Goal: Information Seeking & Learning: Learn about a topic

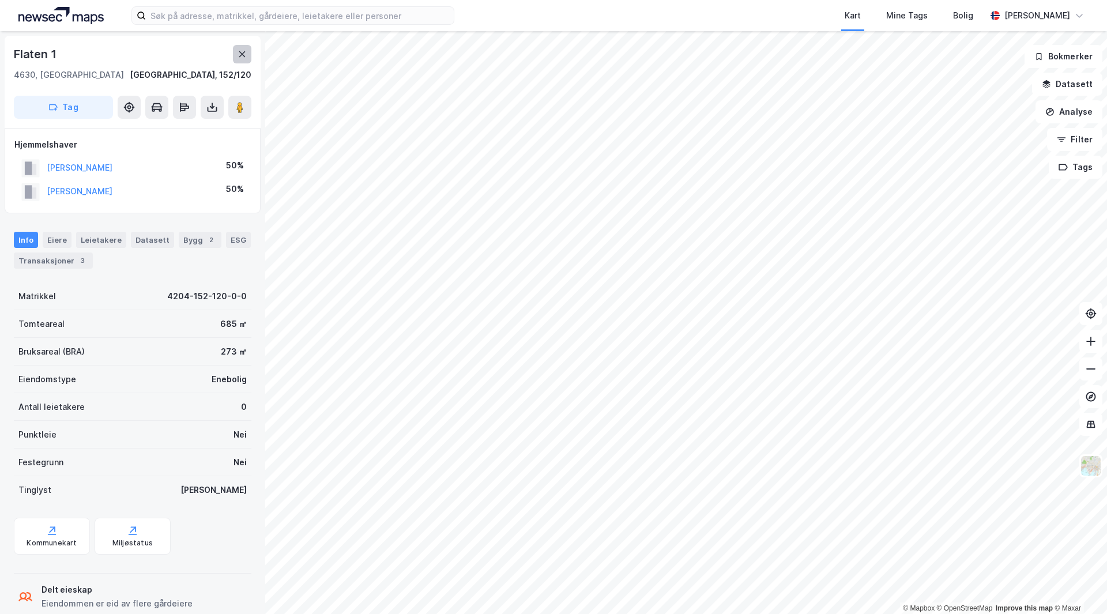
click at [241, 52] on icon at bounding box center [242, 54] width 6 height 6
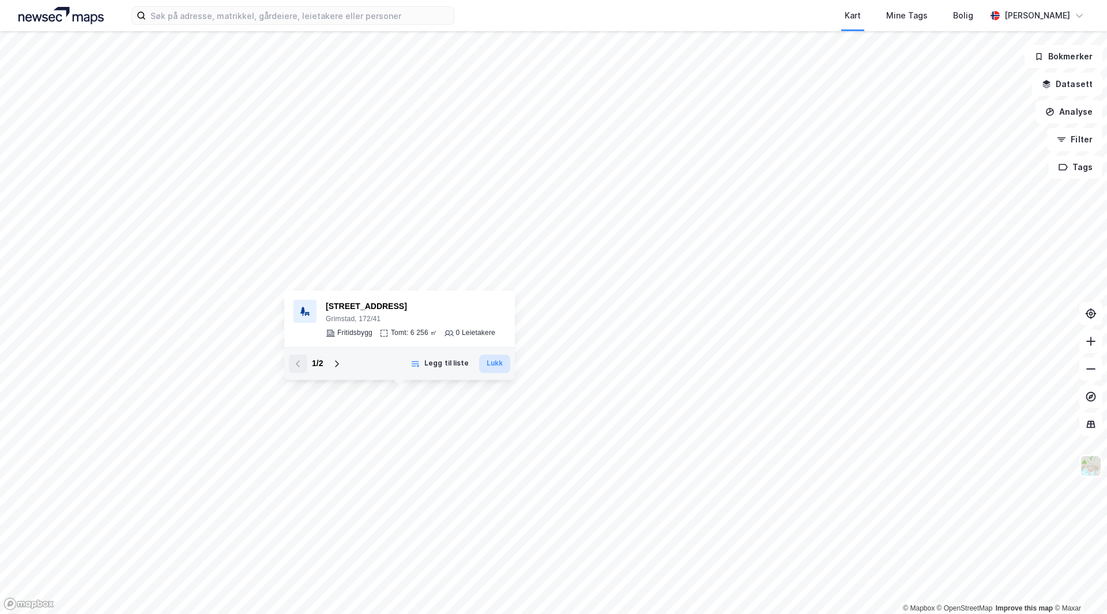
click at [495, 366] on button "Lukk" at bounding box center [494, 364] width 31 height 18
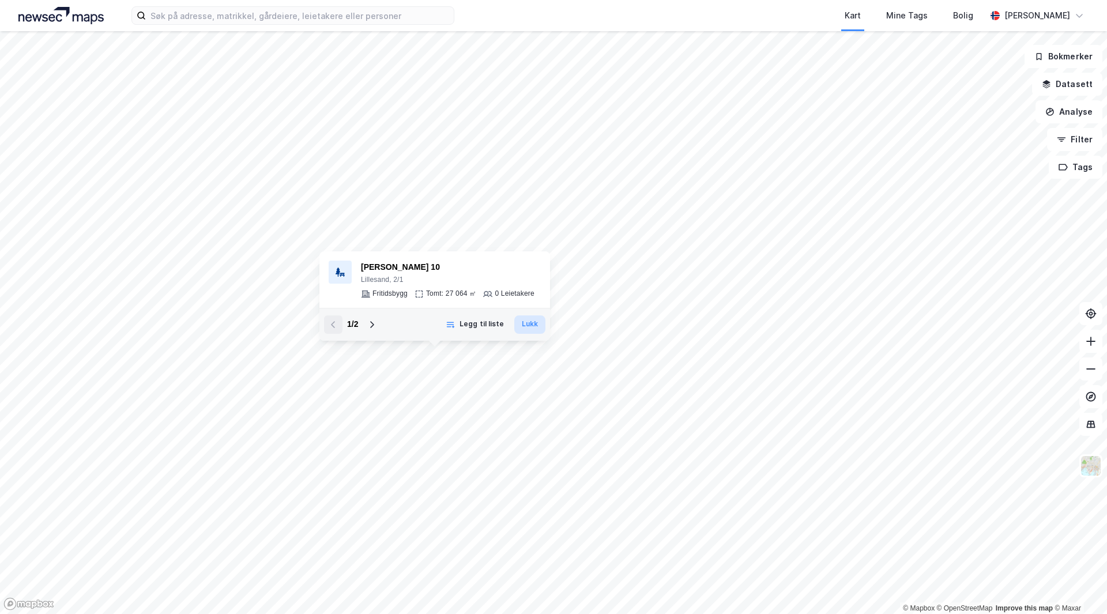
click at [528, 324] on button "Lukk" at bounding box center [529, 324] width 31 height 18
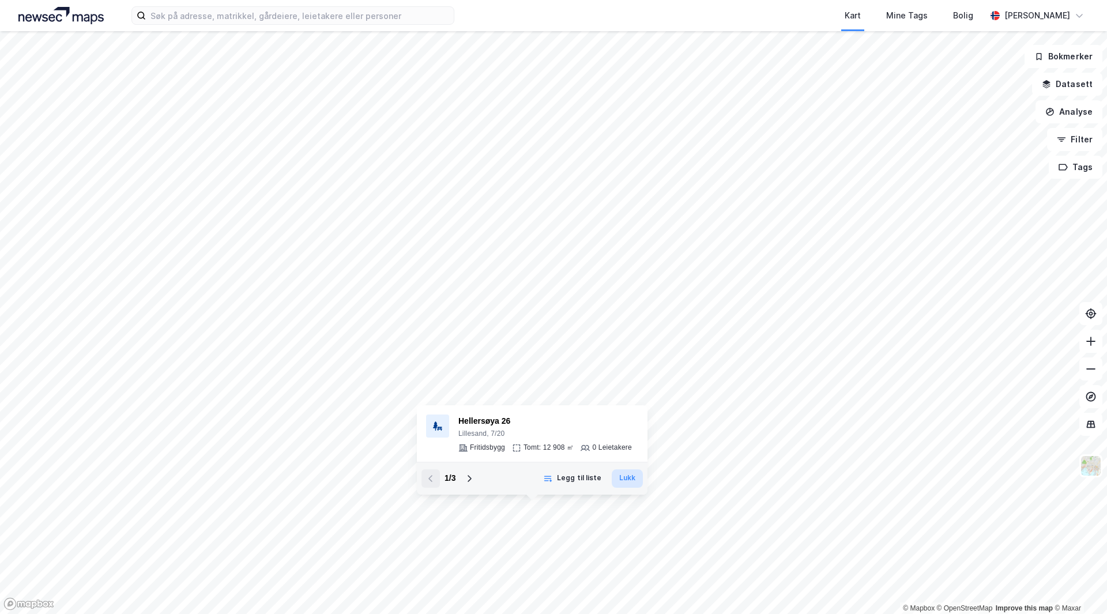
click at [626, 476] on button "Lukk" at bounding box center [627, 478] width 31 height 18
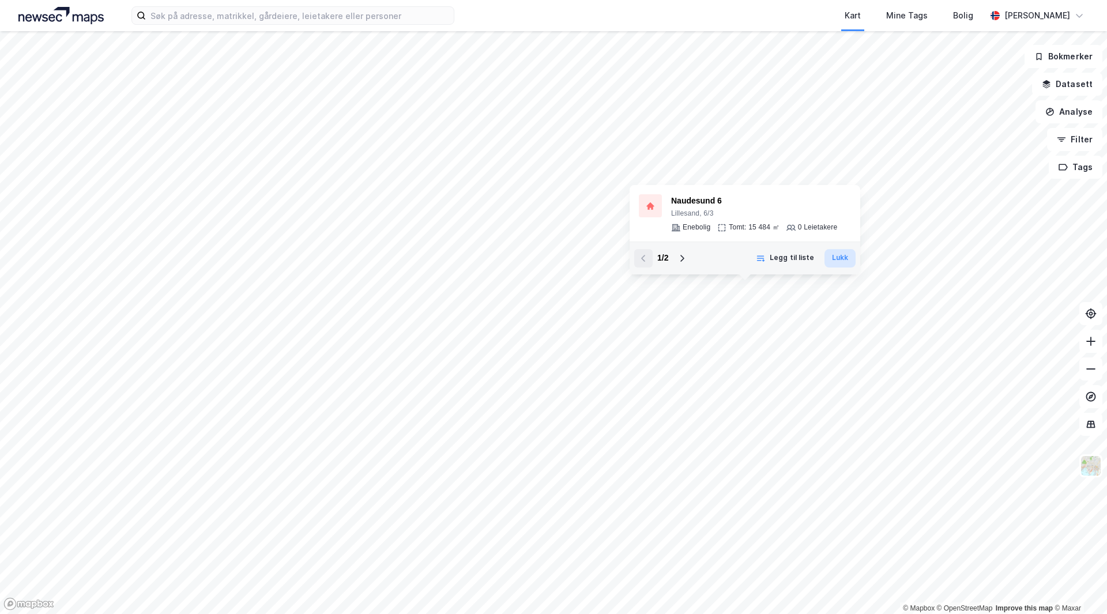
click at [831, 258] on button "Lukk" at bounding box center [839, 258] width 31 height 18
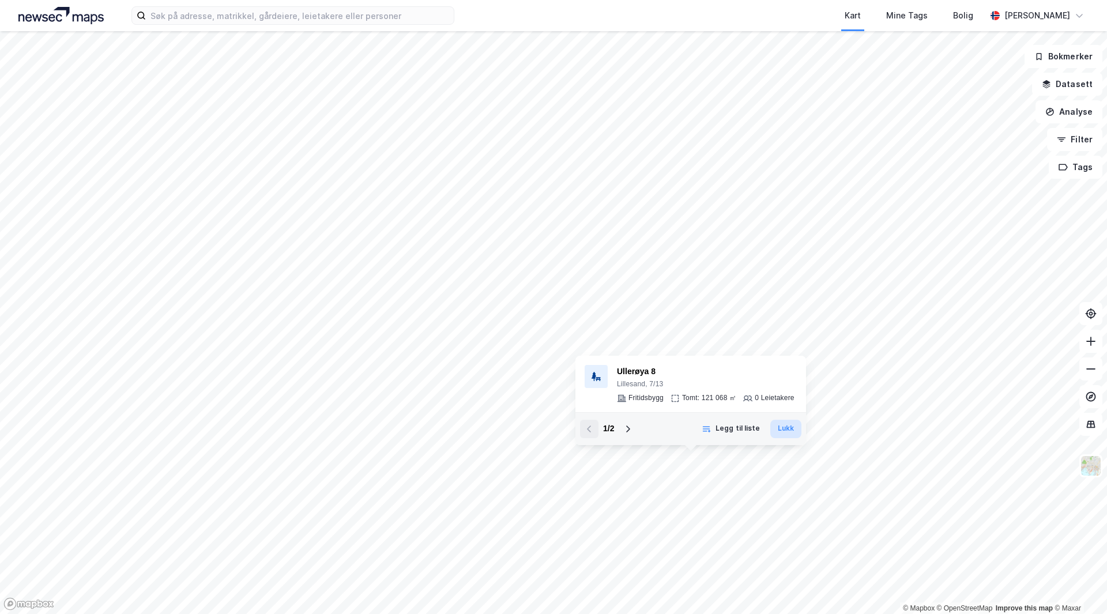
click at [799, 432] on button "Lukk" at bounding box center [785, 429] width 31 height 18
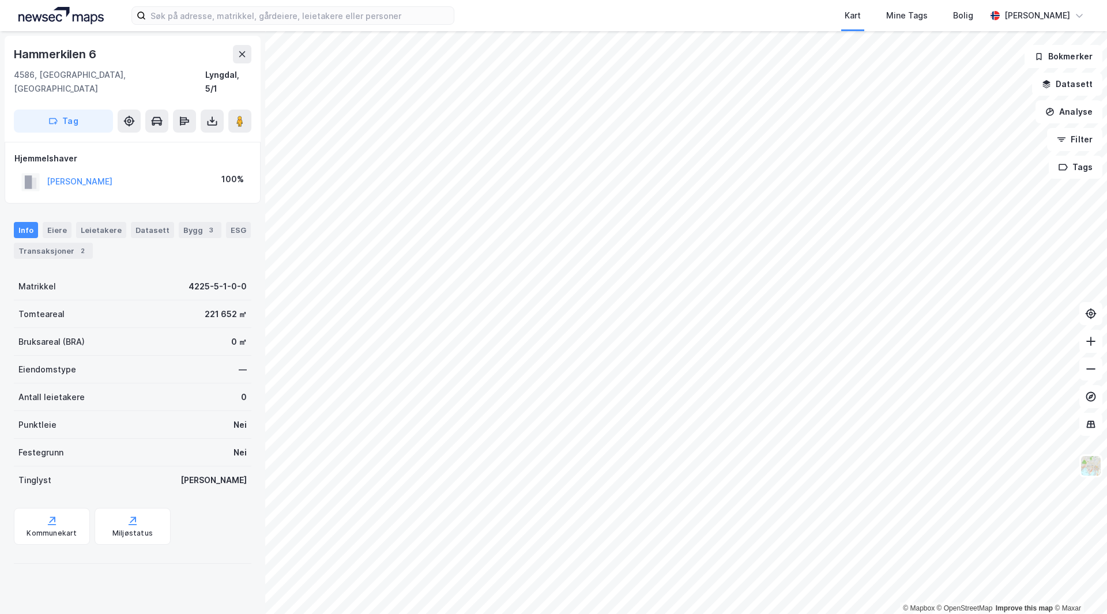
click at [868, 613] on html "Kart Mine Tags Bolig [PERSON_NAME] © Mapbox © OpenStreetMap Improve this map © …" at bounding box center [553, 307] width 1107 height 614
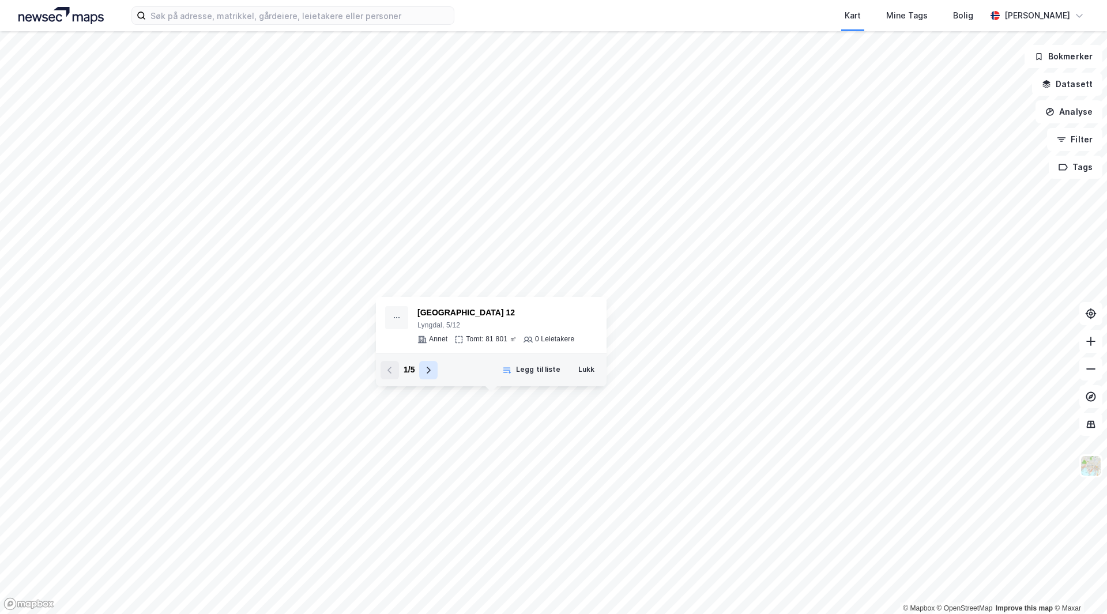
click at [425, 373] on icon at bounding box center [428, 370] width 9 height 9
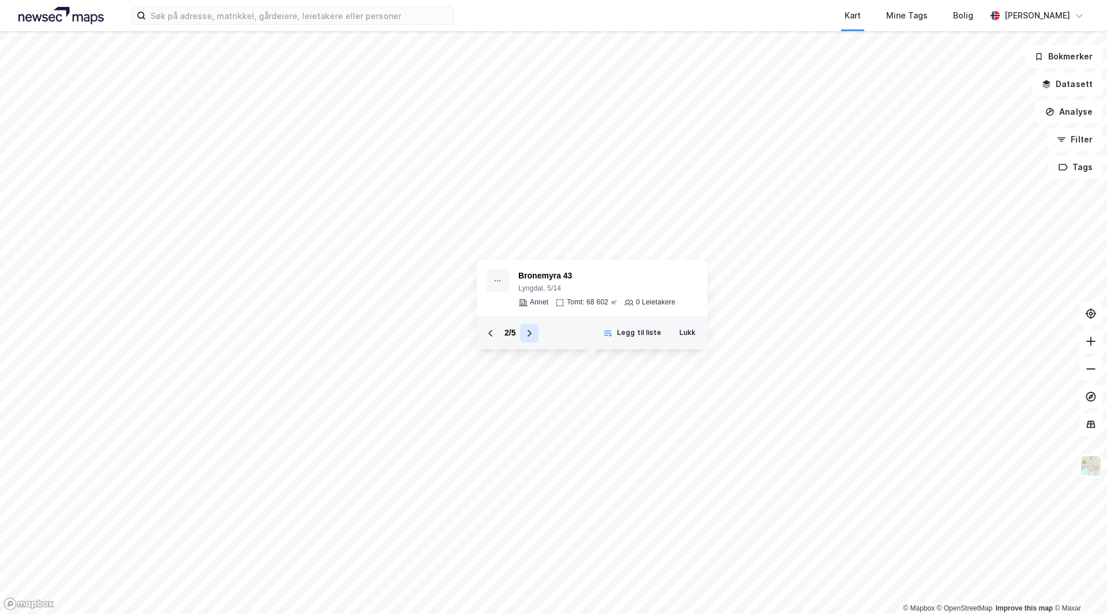
click at [528, 334] on icon at bounding box center [529, 333] width 9 height 9
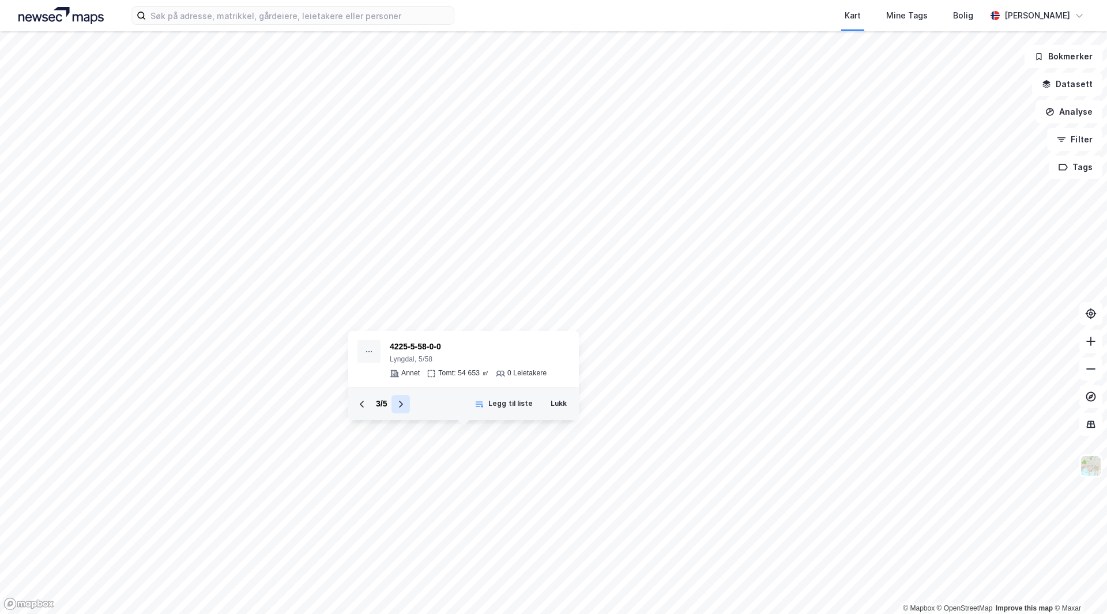
click at [396, 408] on button at bounding box center [400, 404] width 18 height 18
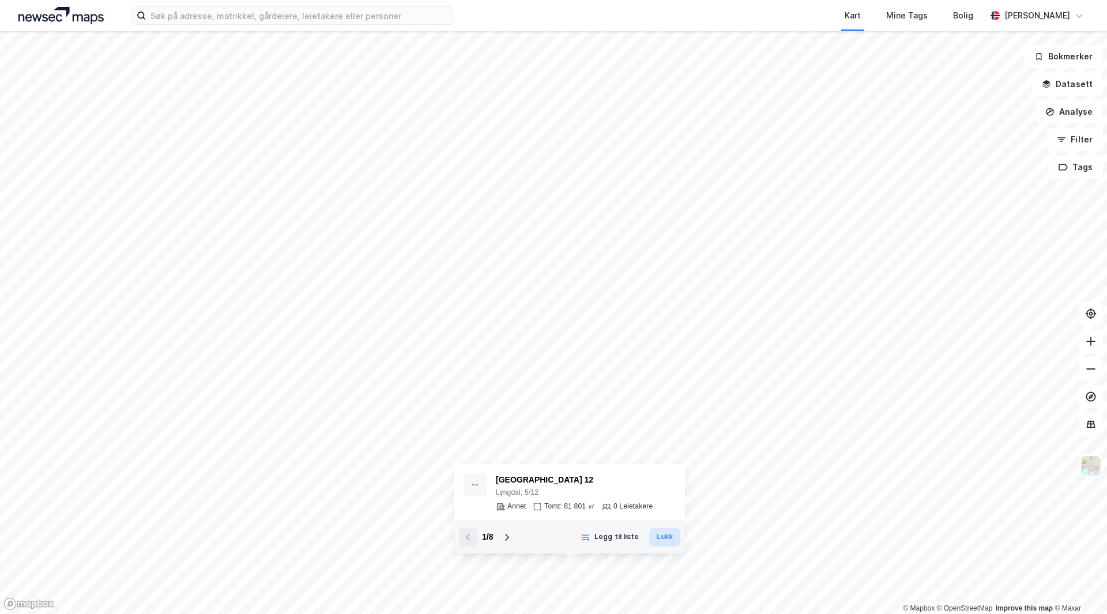
click at [659, 530] on button "Lukk" at bounding box center [664, 537] width 31 height 18
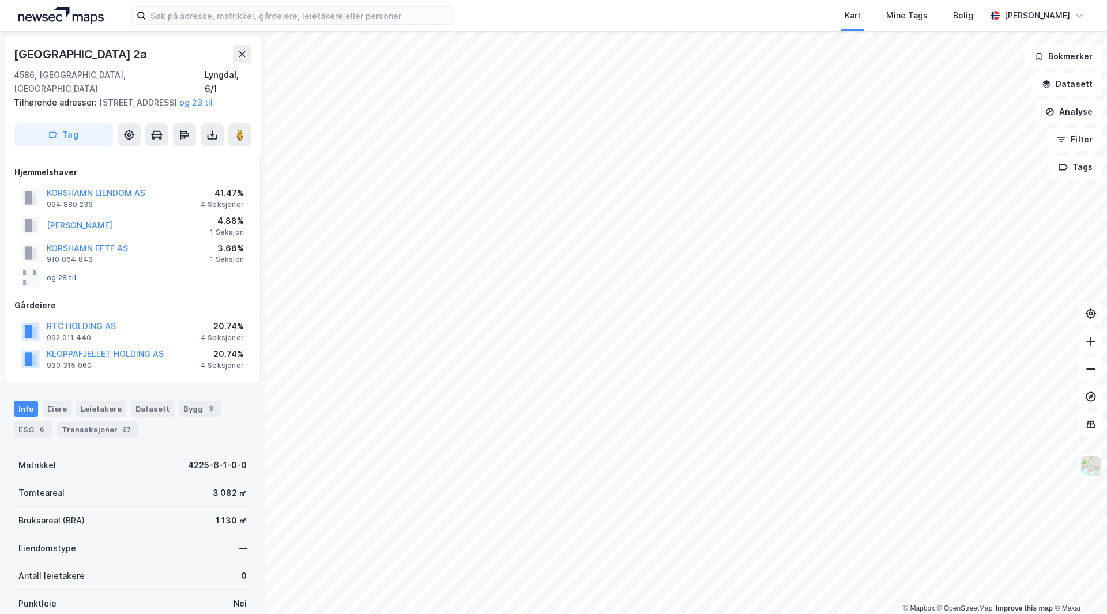
click at [0, 0] on button "og 28 til" at bounding box center [0, 0] width 0 height 0
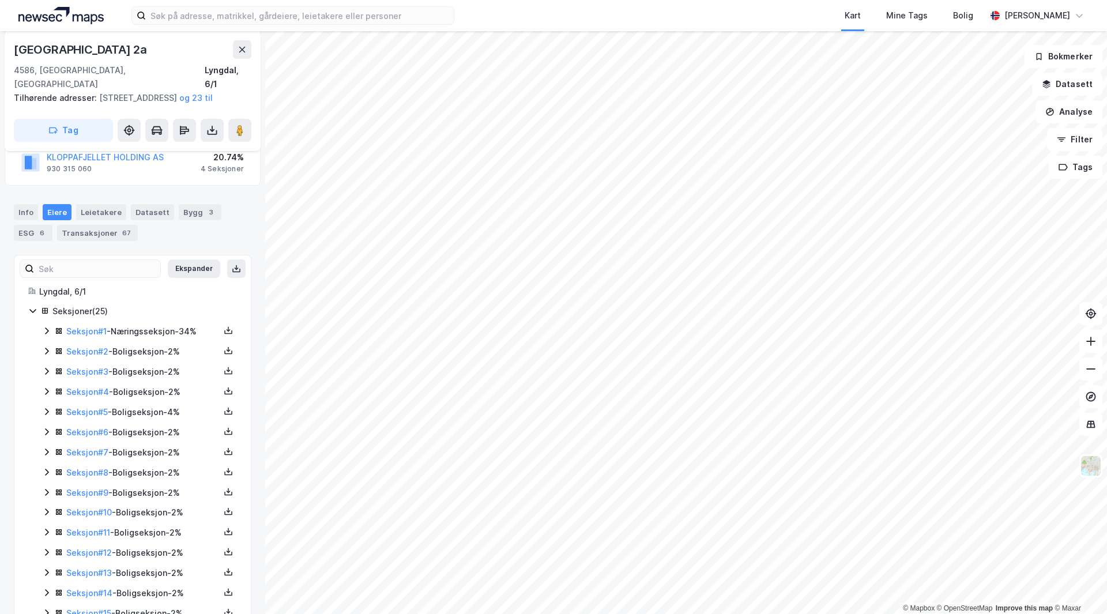
scroll to position [231, 0]
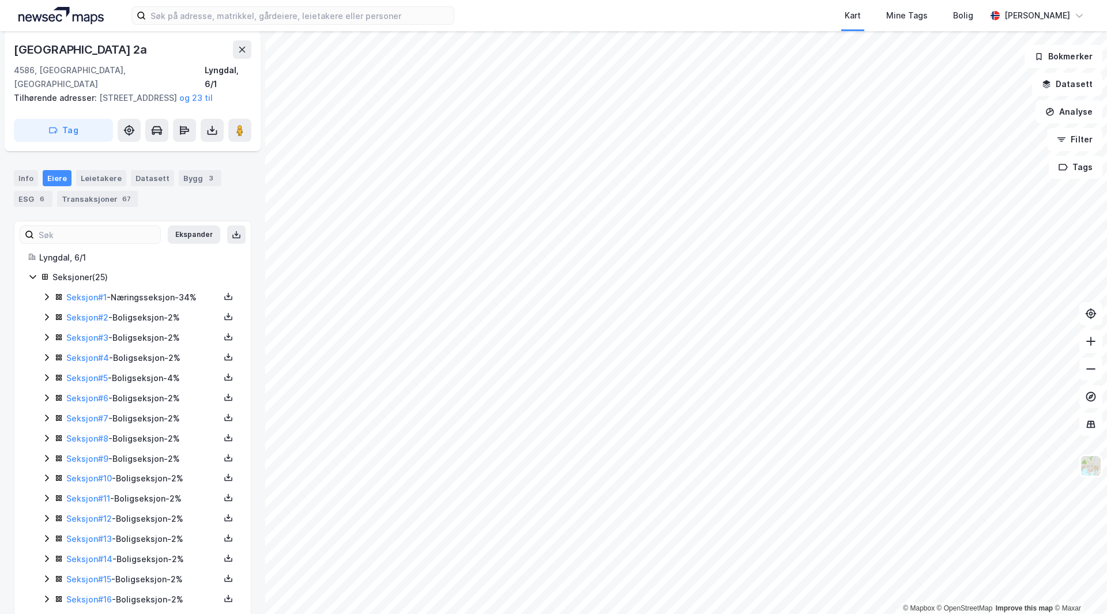
click at [45, 298] on icon at bounding box center [46, 296] width 9 height 9
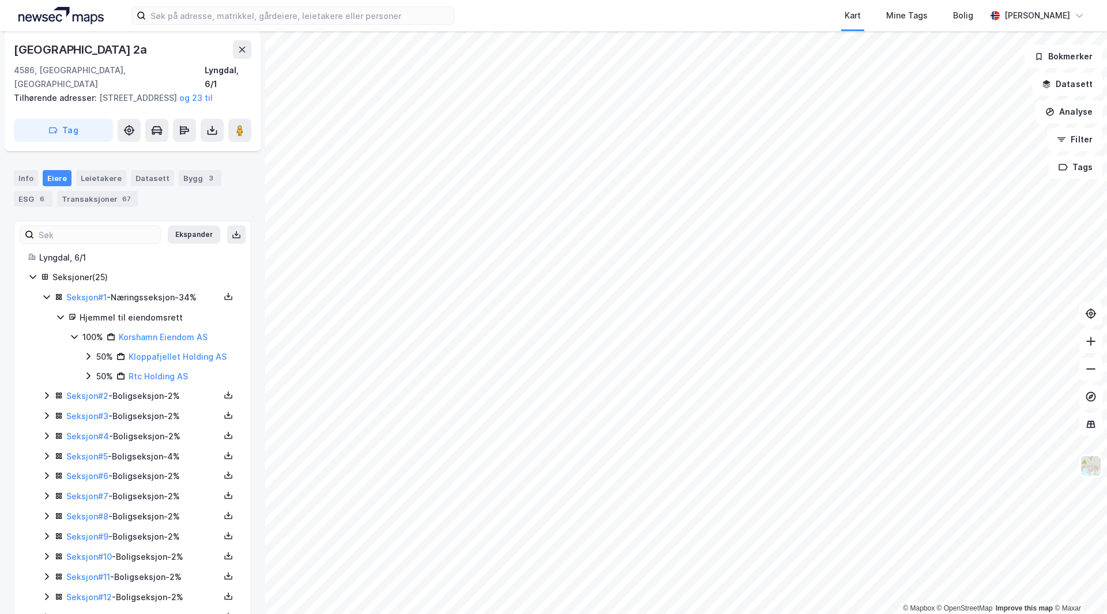
click at [45, 395] on icon at bounding box center [46, 395] width 9 height 9
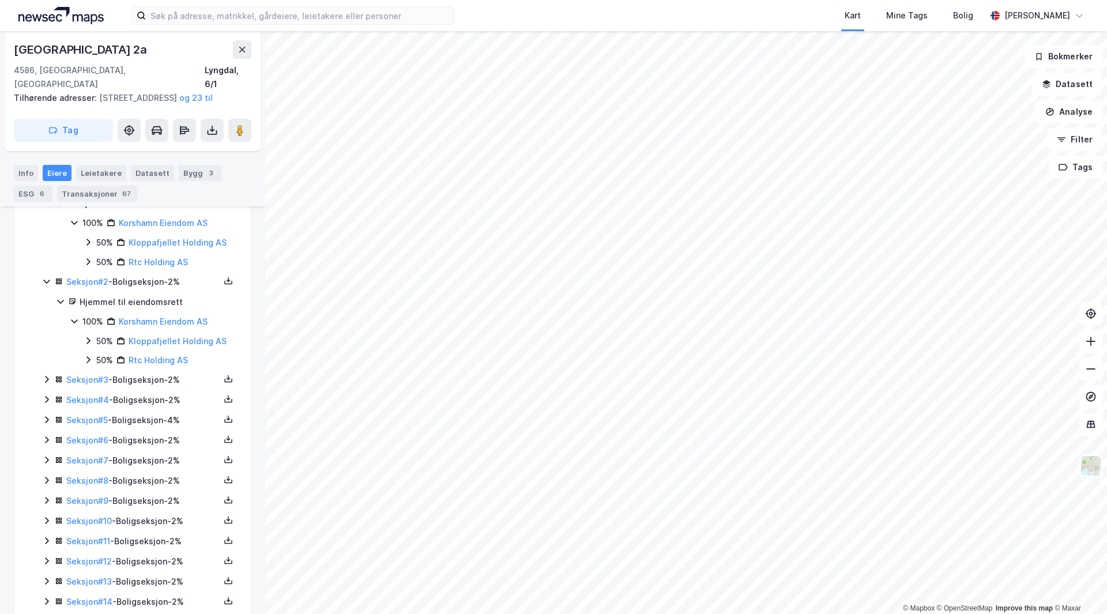
scroll to position [346, 0]
click at [45, 381] on icon at bounding box center [46, 378] width 9 height 9
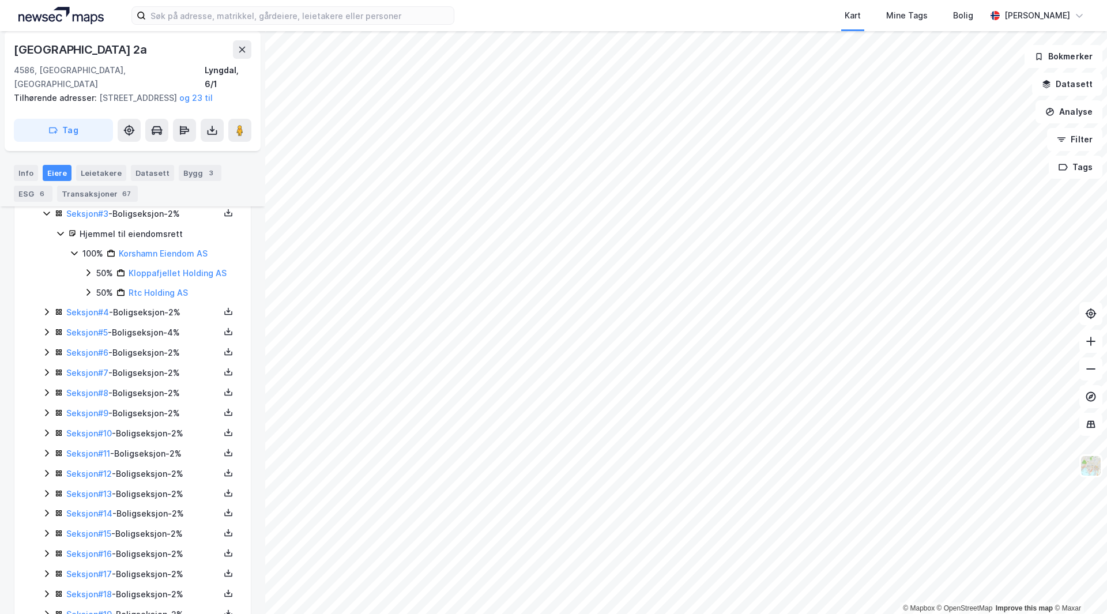
scroll to position [519, 0]
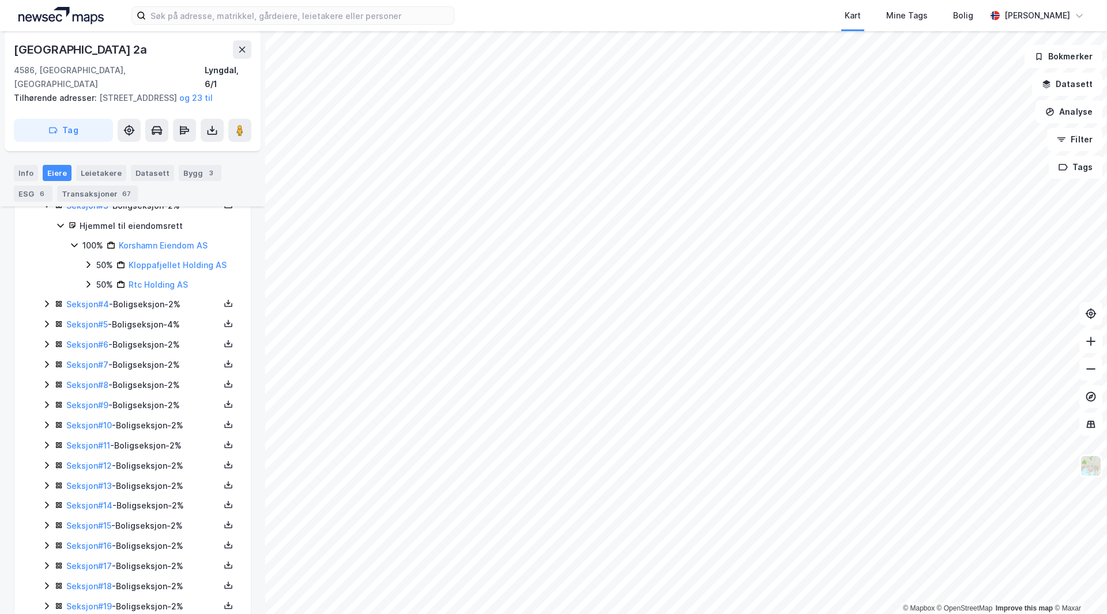
click at [45, 305] on icon at bounding box center [46, 303] width 9 height 9
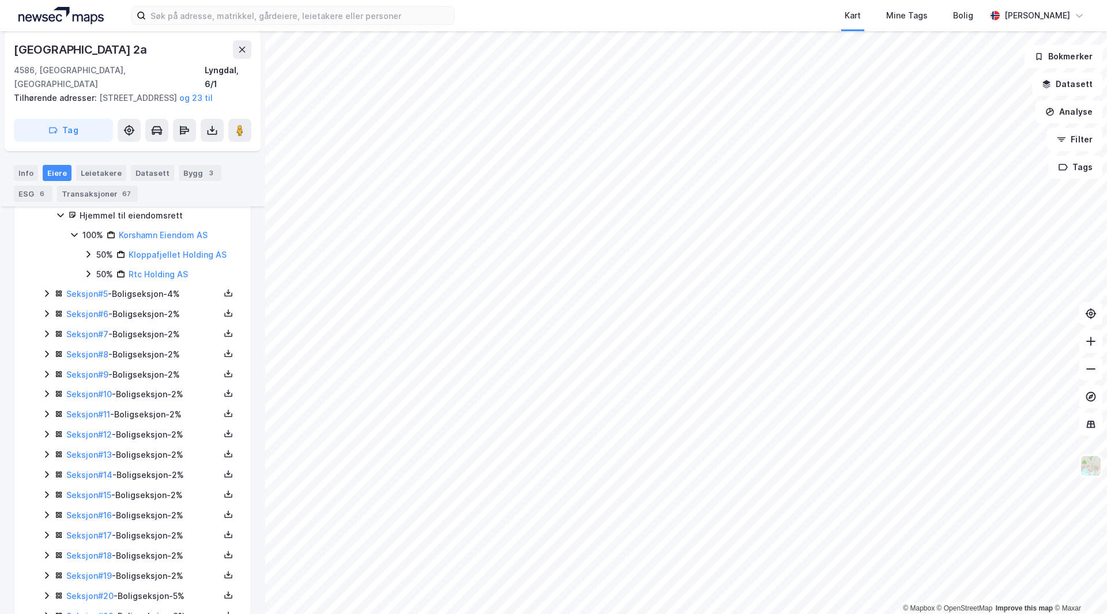
scroll to position [634, 0]
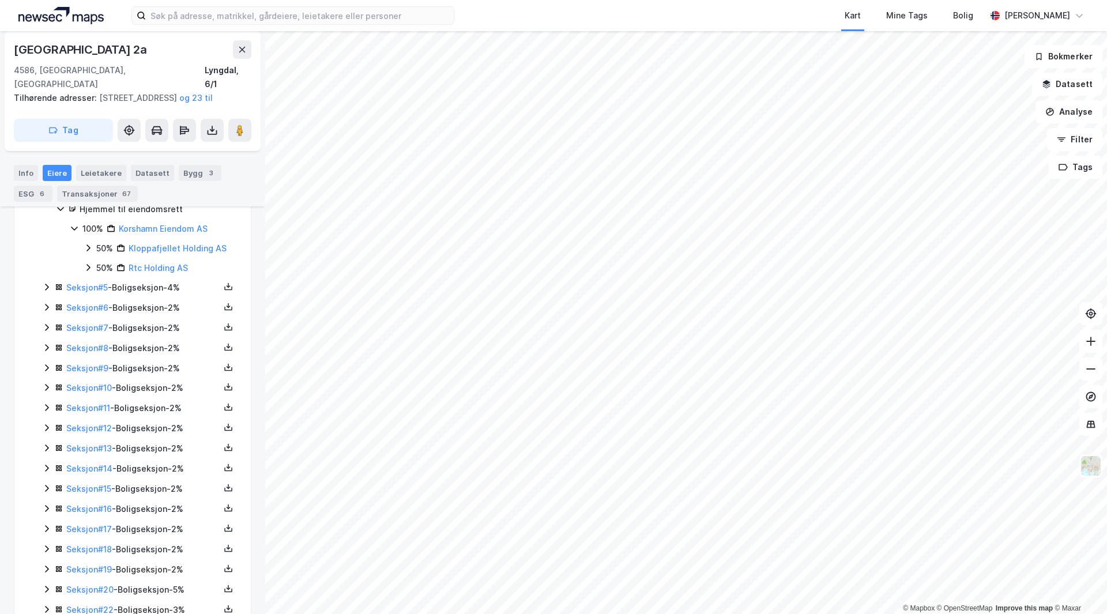
click at [44, 287] on icon at bounding box center [46, 287] width 9 height 9
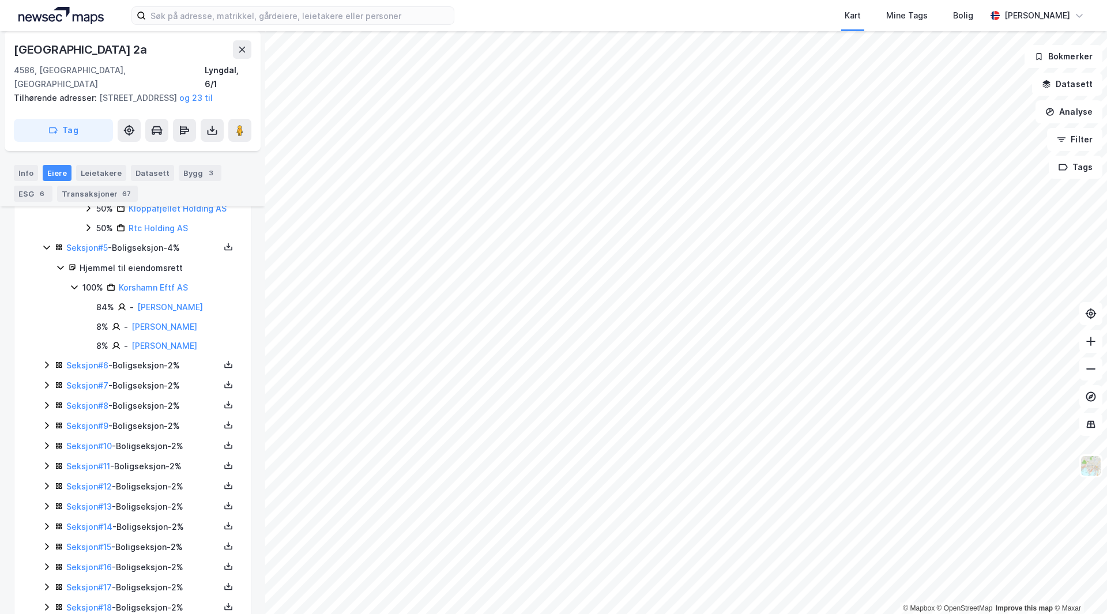
scroll to position [692, 0]
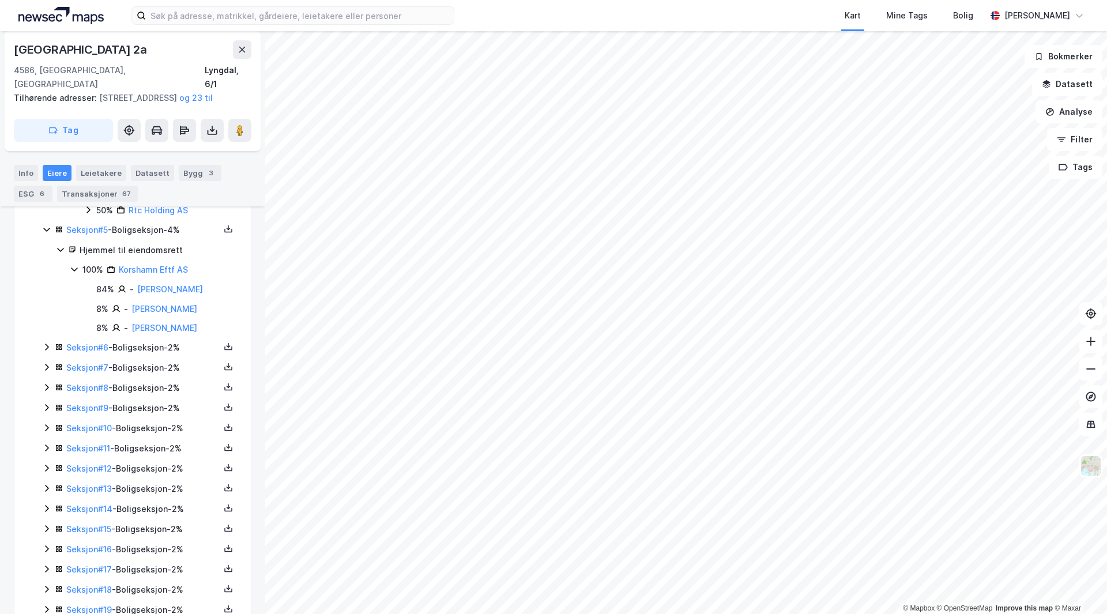
click at [46, 348] on icon at bounding box center [46, 346] width 9 height 9
click at [96, 343] on link "Seksjon # 6" at bounding box center [87, 347] width 42 height 10
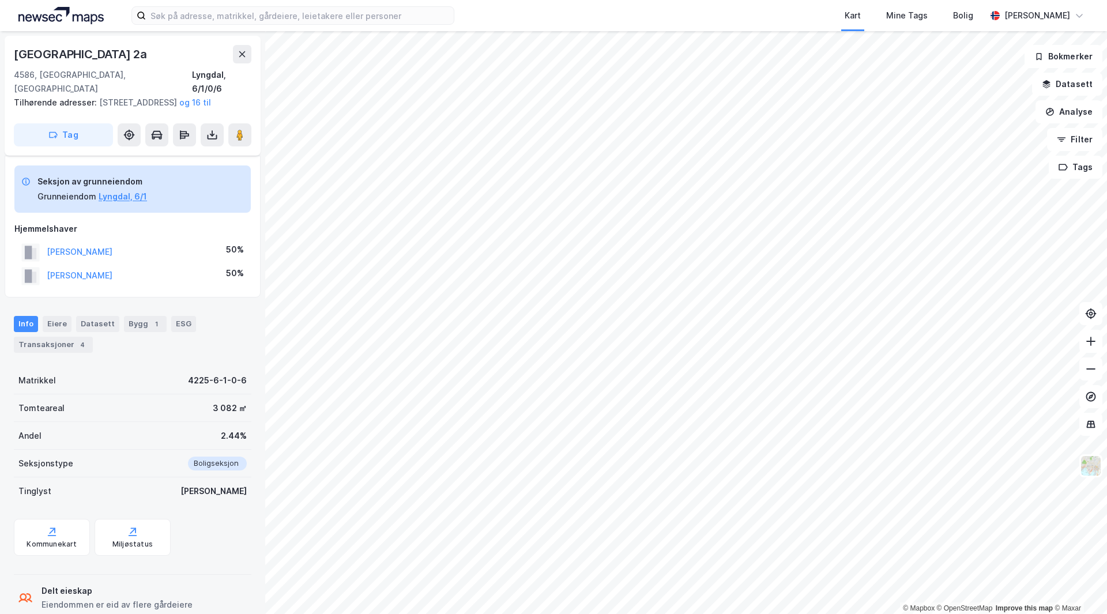
scroll to position [63, 0]
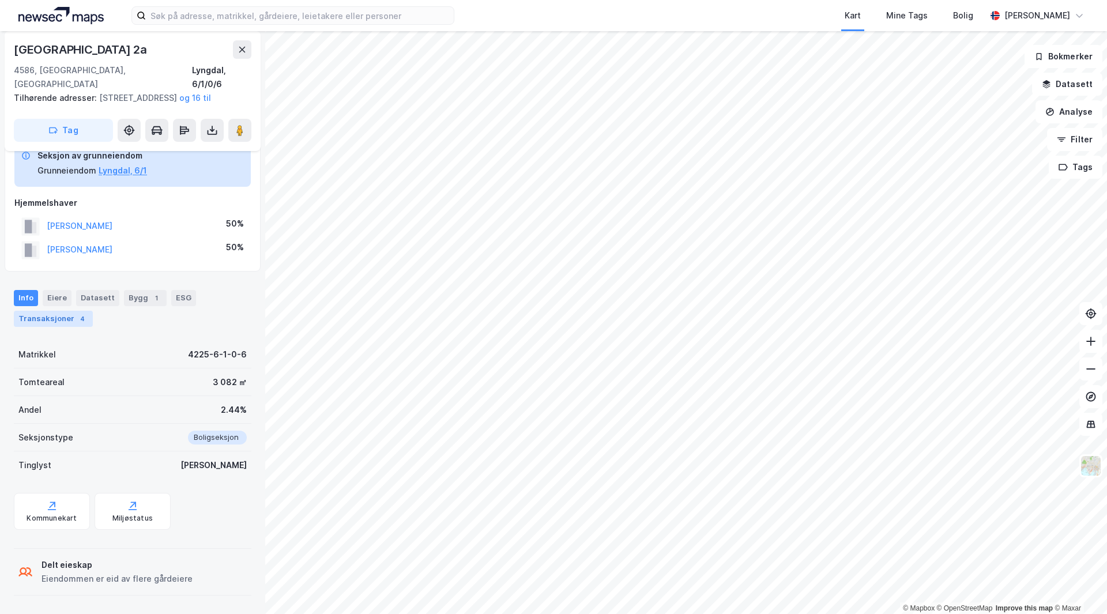
click at [65, 321] on div "Transaksjoner 4" at bounding box center [53, 319] width 79 height 16
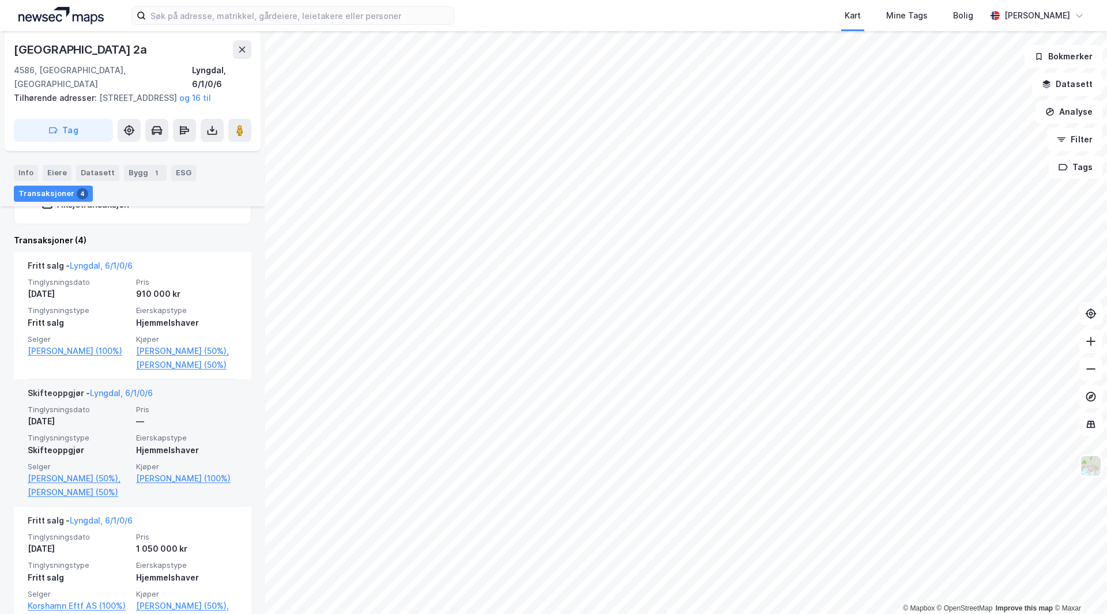
scroll to position [298, 0]
